Goal: Task Accomplishment & Management: Use online tool/utility

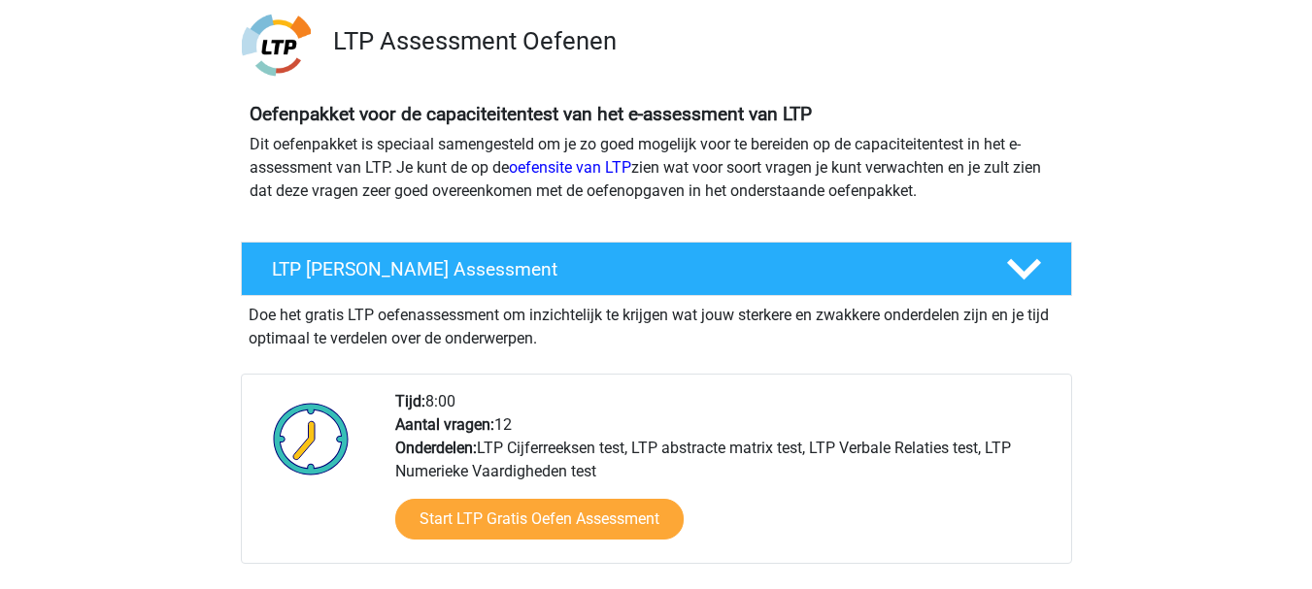
scroll to position [155, 0]
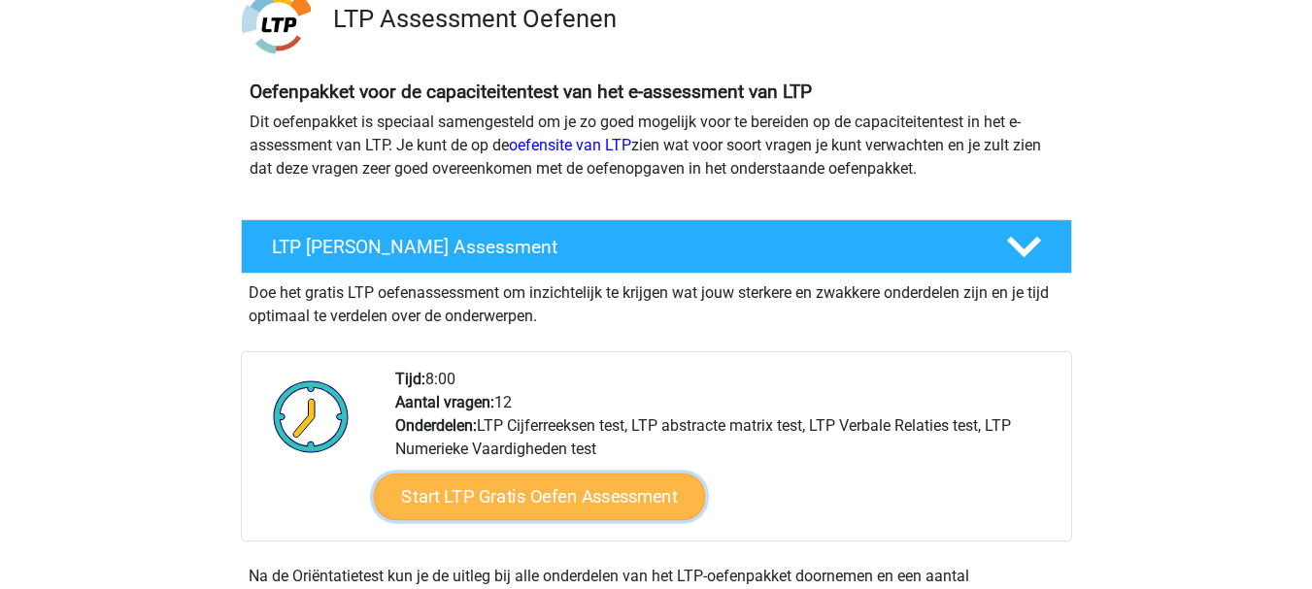
click at [523, 493] on link "Start LTP Gratis Oefen Assessment" at bounding box center [539, 497] width 332 height 47
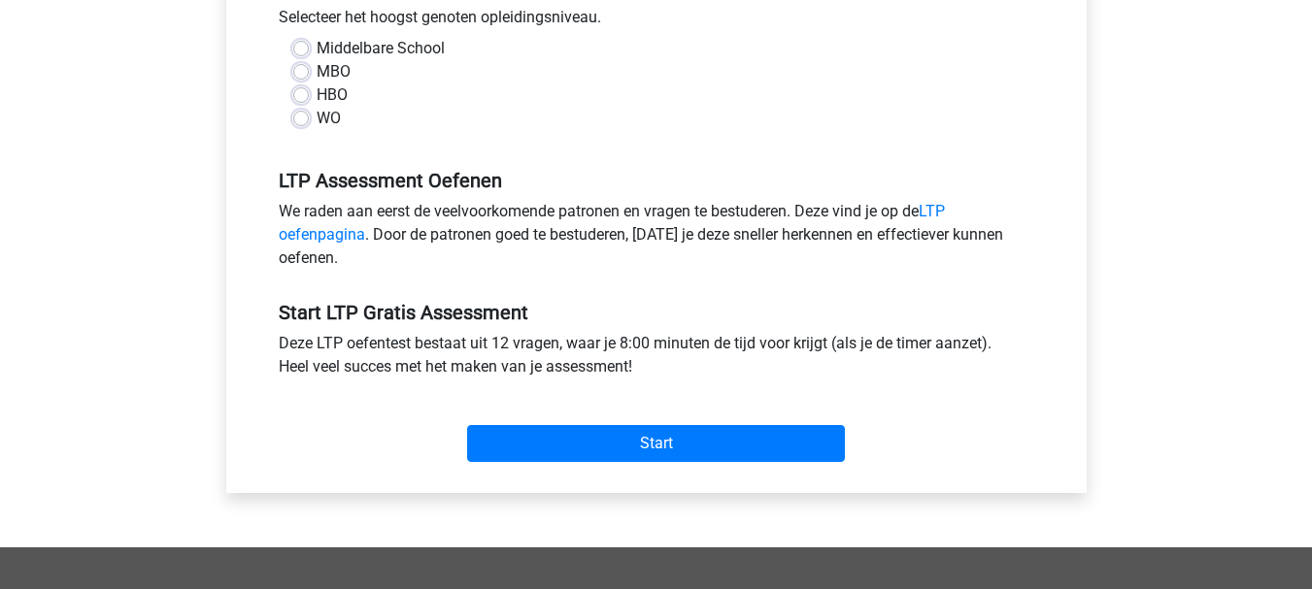
scroll to position [505, 0]
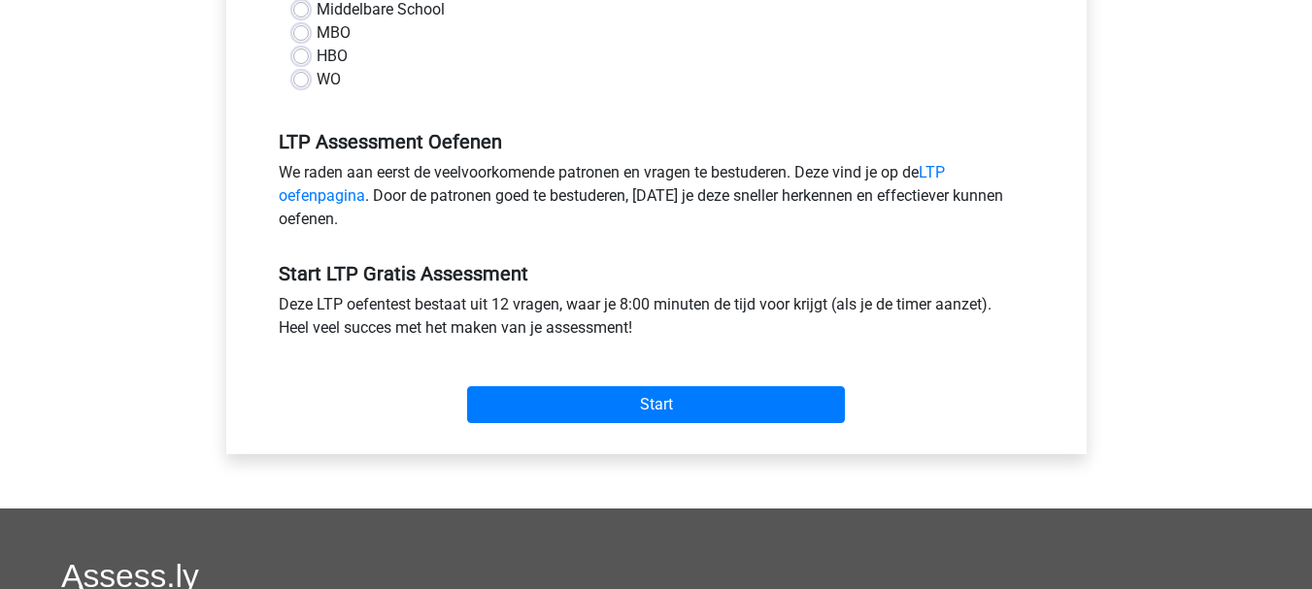
click at [317, 12] on label "Middelbare School" at bounding box center [381, 9] width 128 height 23
click at [298, 12] on input "Middelbare School" at bounding box center [301, 7] width 16 height 19
radio input "true"
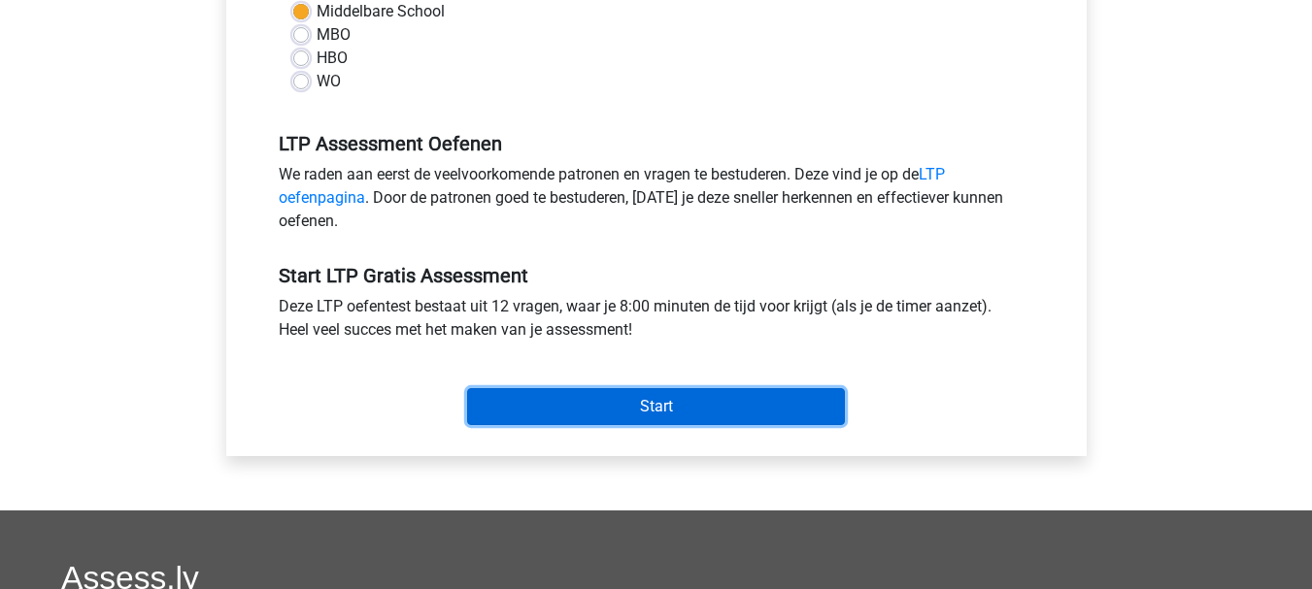
click at [652, 405] on input "Start" at bounding box center [656, 406] width 378 height 37
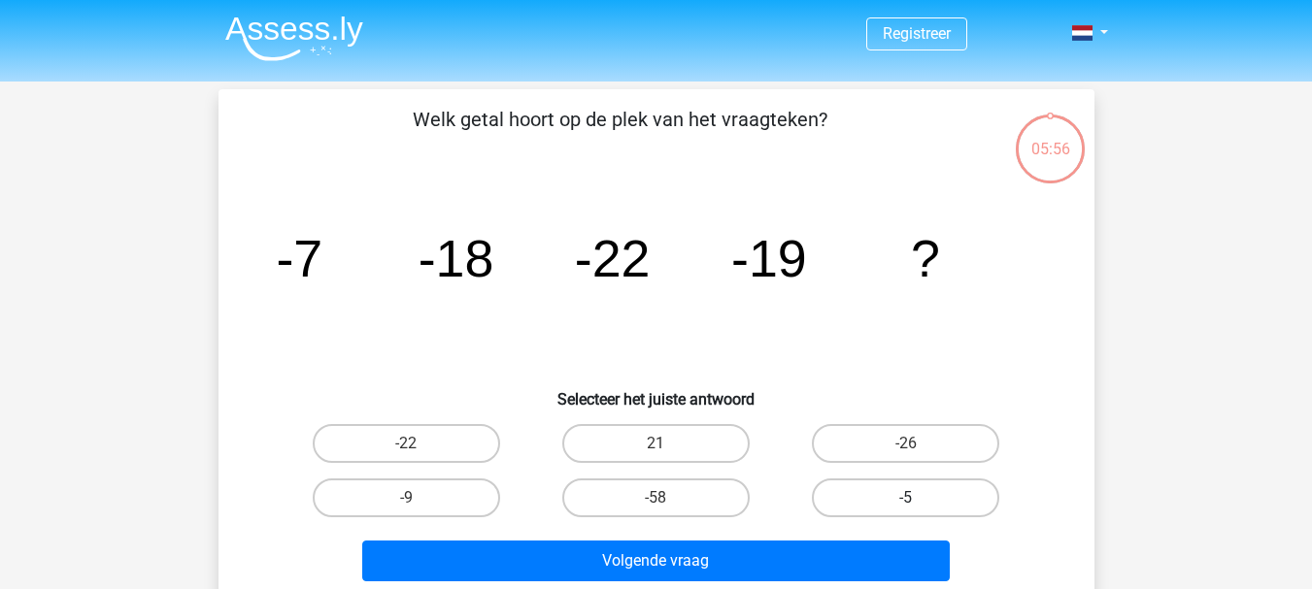
click at [883, 501] on label "-5" at bounding box center [905, 498] width 187 height 39
click at [906, 501] on input "-5" at bounding box center [912, 504] width 13 height 13
radio input "true"
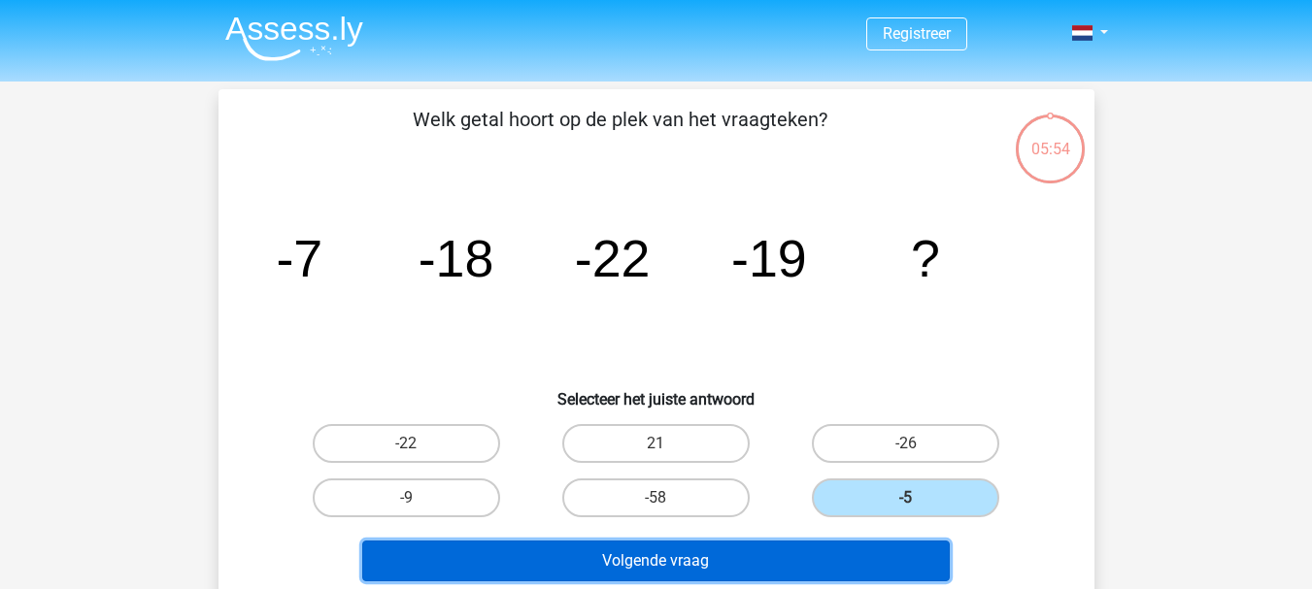
click at [746, 562] on button "Volgende vraag" at bounding box center [655, 561] width 587 height 41
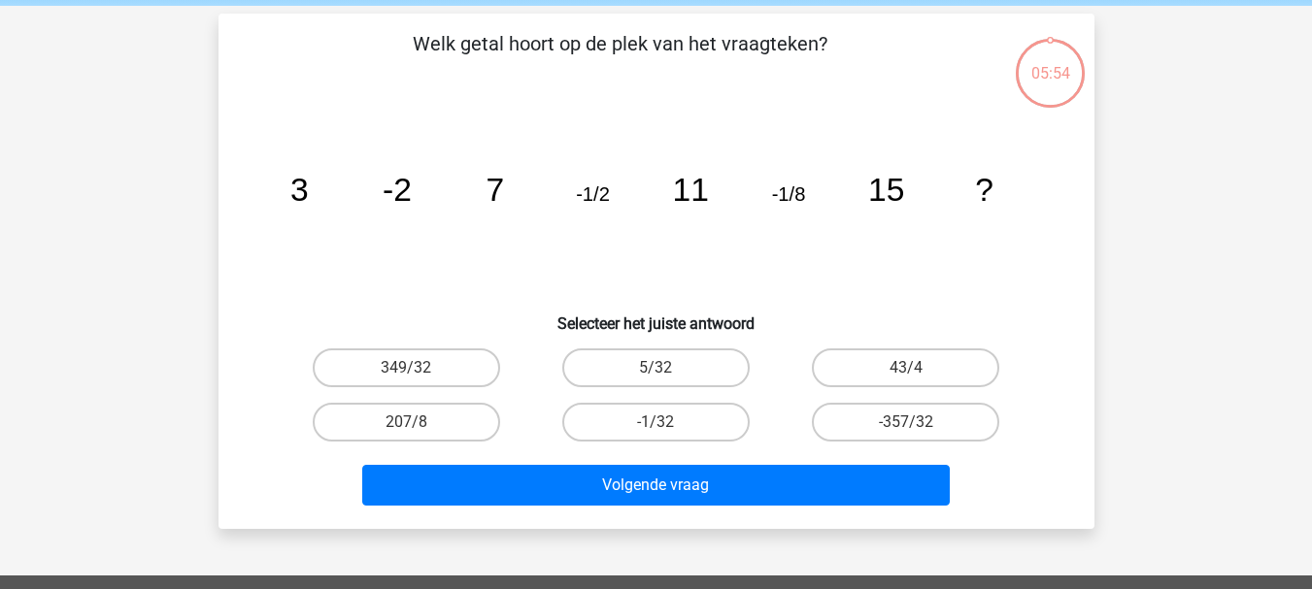
scroll to position [89, 0]
